Goal: Communication & Community: Answer question/provide support

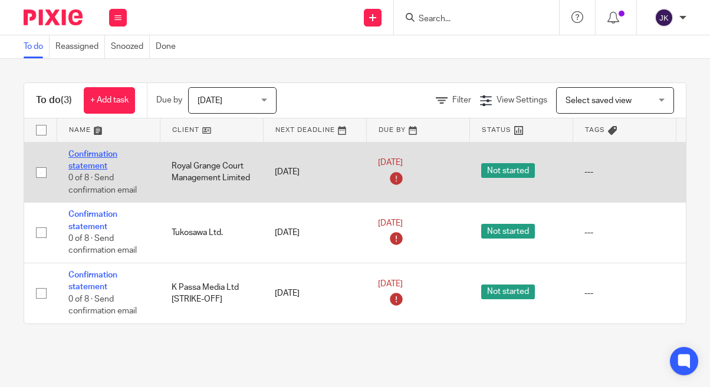
click at [94, 169] on link "Confirmation statement" at bounding box center [92, 160] width 49 height 20
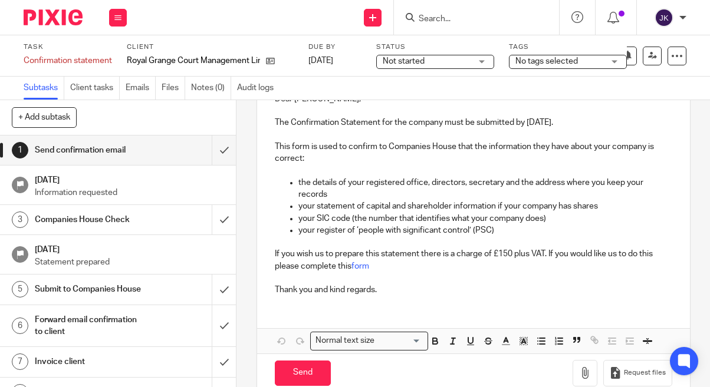
scroll to position [177, 0]
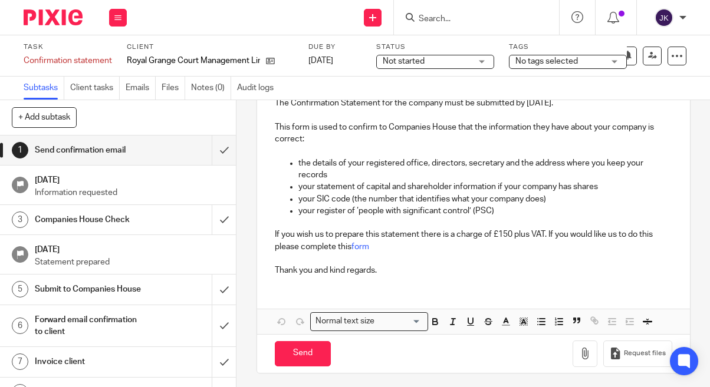
click at [323, 287] on div "Dear Elaine, The Confirmation Statement for the company must be submitted by 6 …" at bounding box center [473, 198] width 433 height 272
click at [308, 292] on div "Dear Elaine, The Confirmation Statement for the company must be submitted by 6 …" at bounding box center [473, 198] width 433 height 272
click at [387, 270] on p "Thank you and kind regards." at bounding box center [473, 271] width 397 height 12
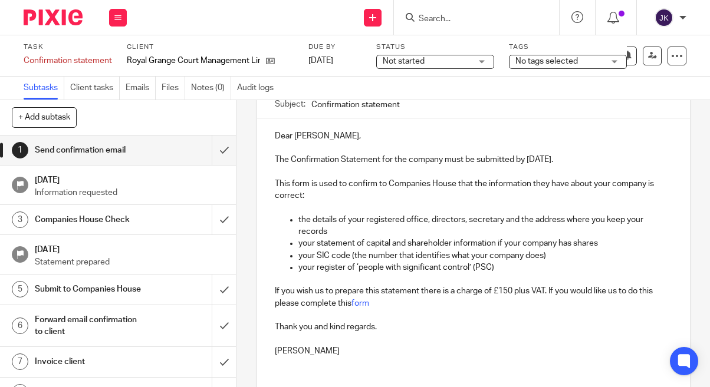
scroll to position [0, 0]
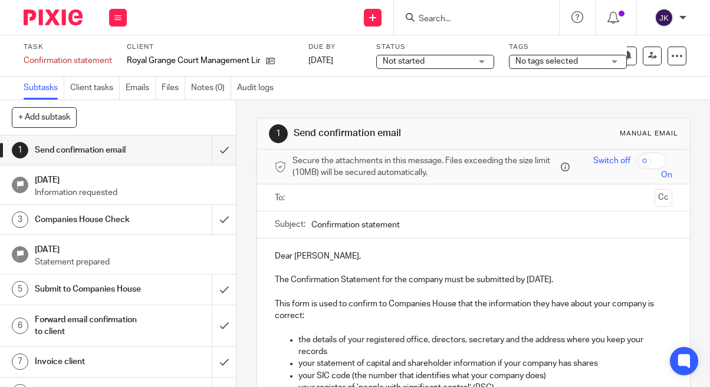
click at [356, 198] on input "text" at bounding box center [473, 198] width 353 height 14
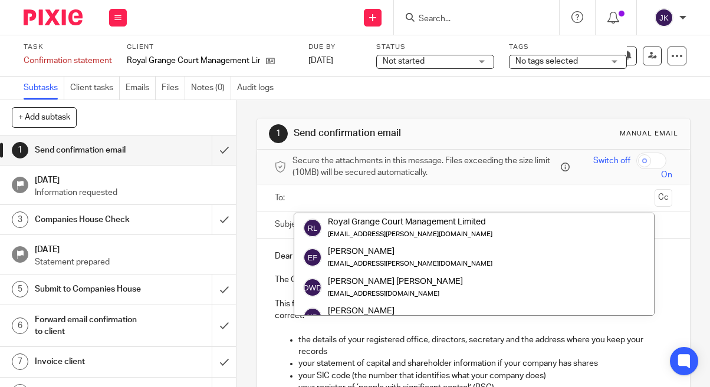
paste input "[EMAIL_ADDRESS][PERSON_NAME][DOMAIN_NAME]"
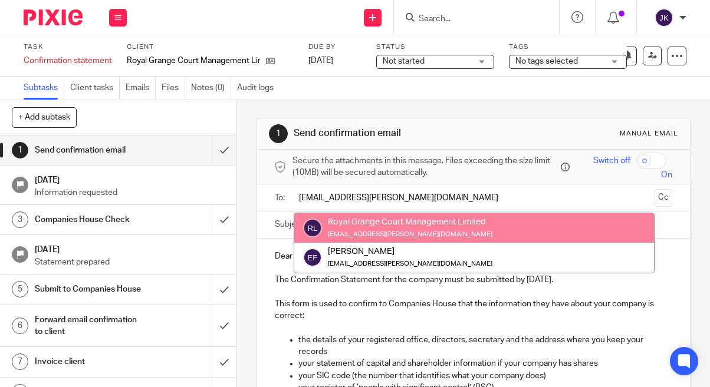
type input "[EMAIL_ADDRESS][PERSON_NAME][DOMAIN_NAME]"
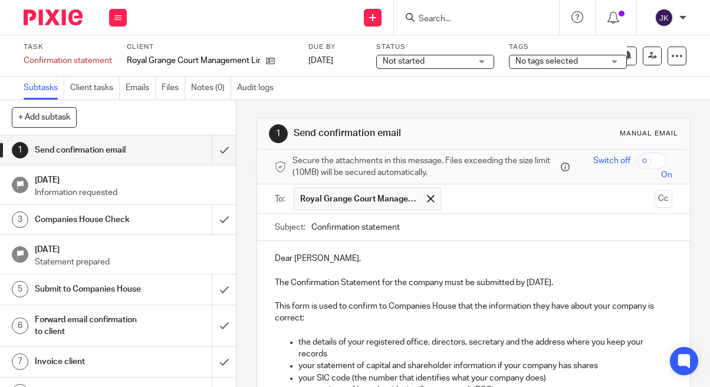
click at [420, 329] on p at bounding box center [473, 331] width 397 height 12
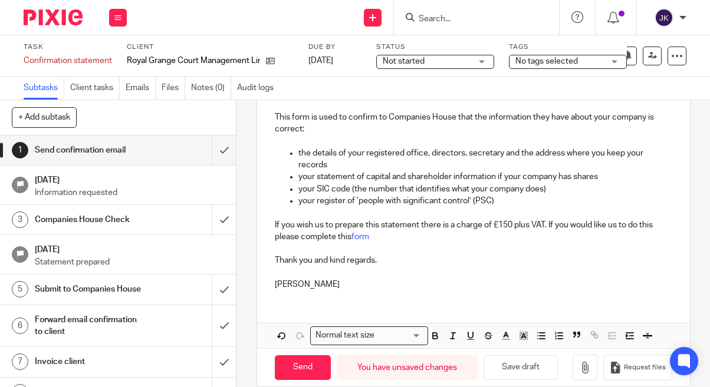
scroll to position [207, 0]
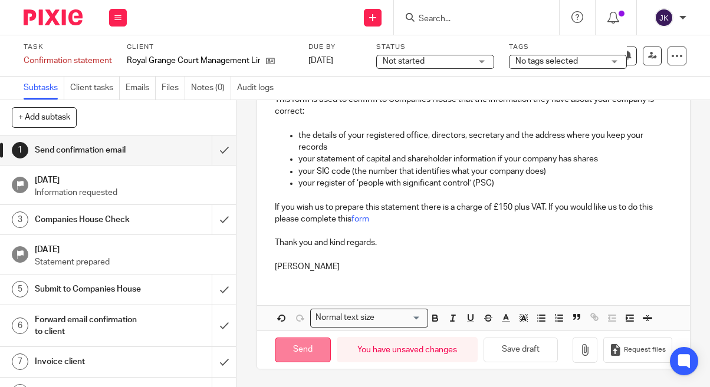
click at [310, 346] on input "Send" at bounding box center [303, 350] width 56 height 25
type input "Sent"
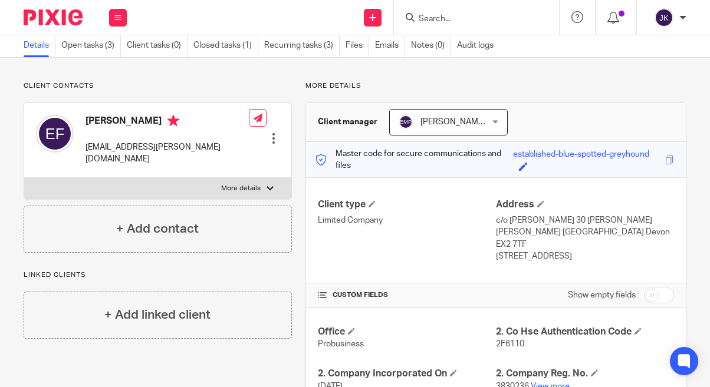
scroll to position [118, 0]
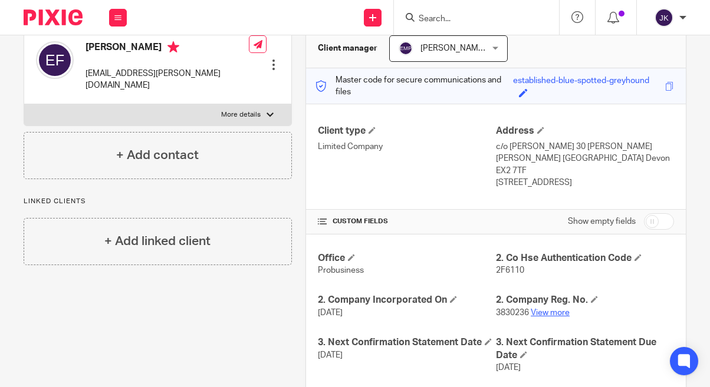
click at [547, 309] on link "View more" at bounding box center [550, 313] width 39 height 8
drag, startPoint x: 172, startPoint y: 71, endPoint x: 82, endPoint y: 75, distance: 89.7
click at [82, 75] on div "[PERSON_NAME] [EMAIL_ADDRESS][PERSON_NAME][DOMAIN_NAME] Edit contact Create cli…" at bounding box center [157, 66] width 267 height 75
copy p "[EMAIL_ADDRESS][PERSON_NAME][DOMAIN_NAME]"
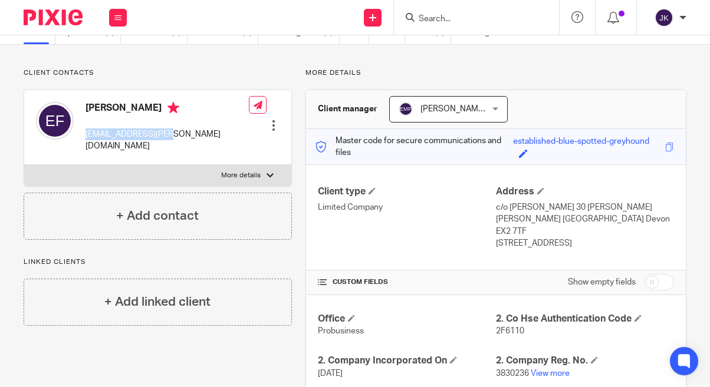
scroll to position [0, 0]
